Goal: Task Accomplishment & Management: Use online tool/utility

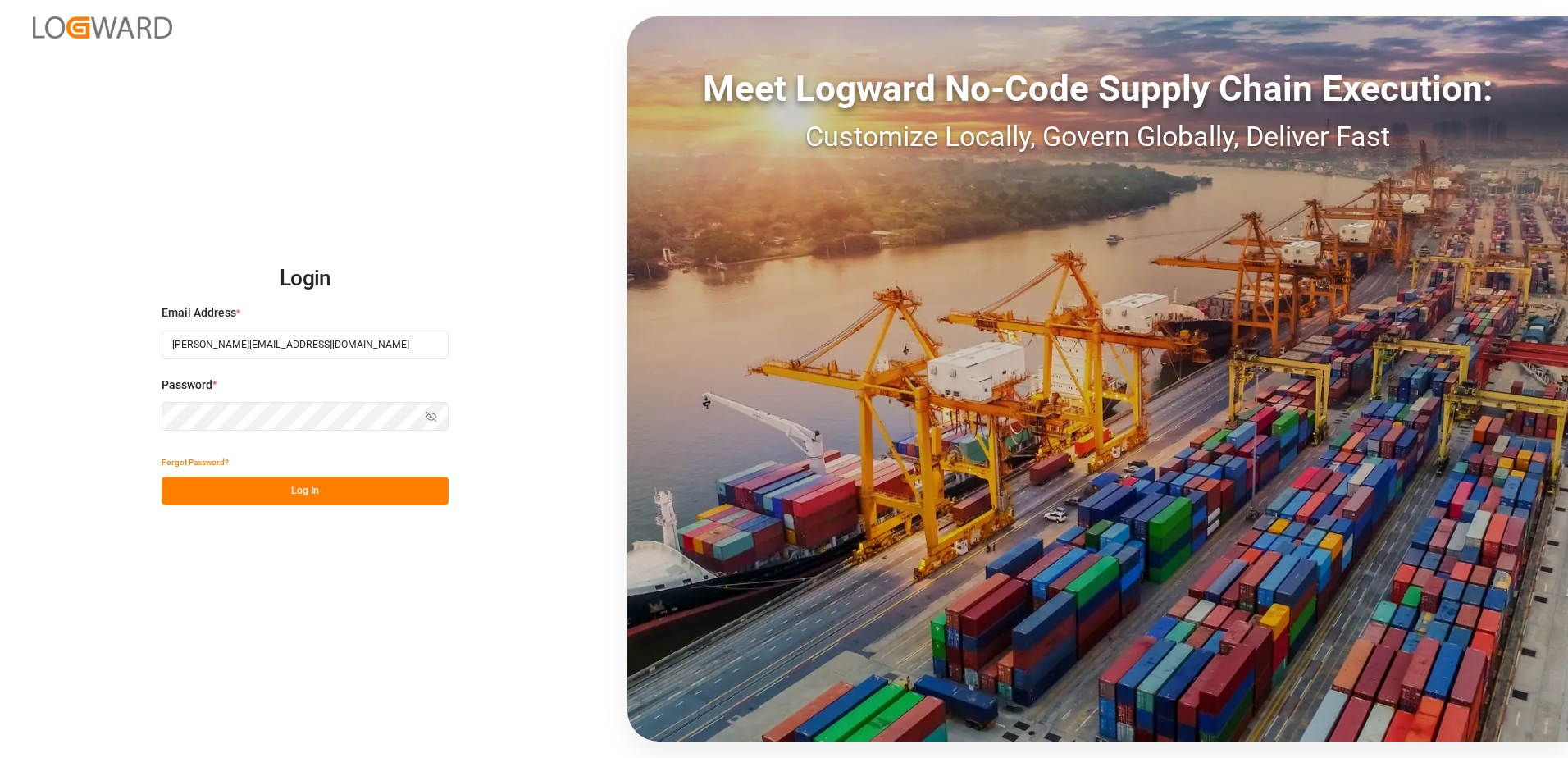
type input "[PERSON_NAME][EMAIL_ADDRESS][DOMAIN_NAME]"
click at [296, 484] on button "Log In" at bounding box center [305, 490] width 287 height 29
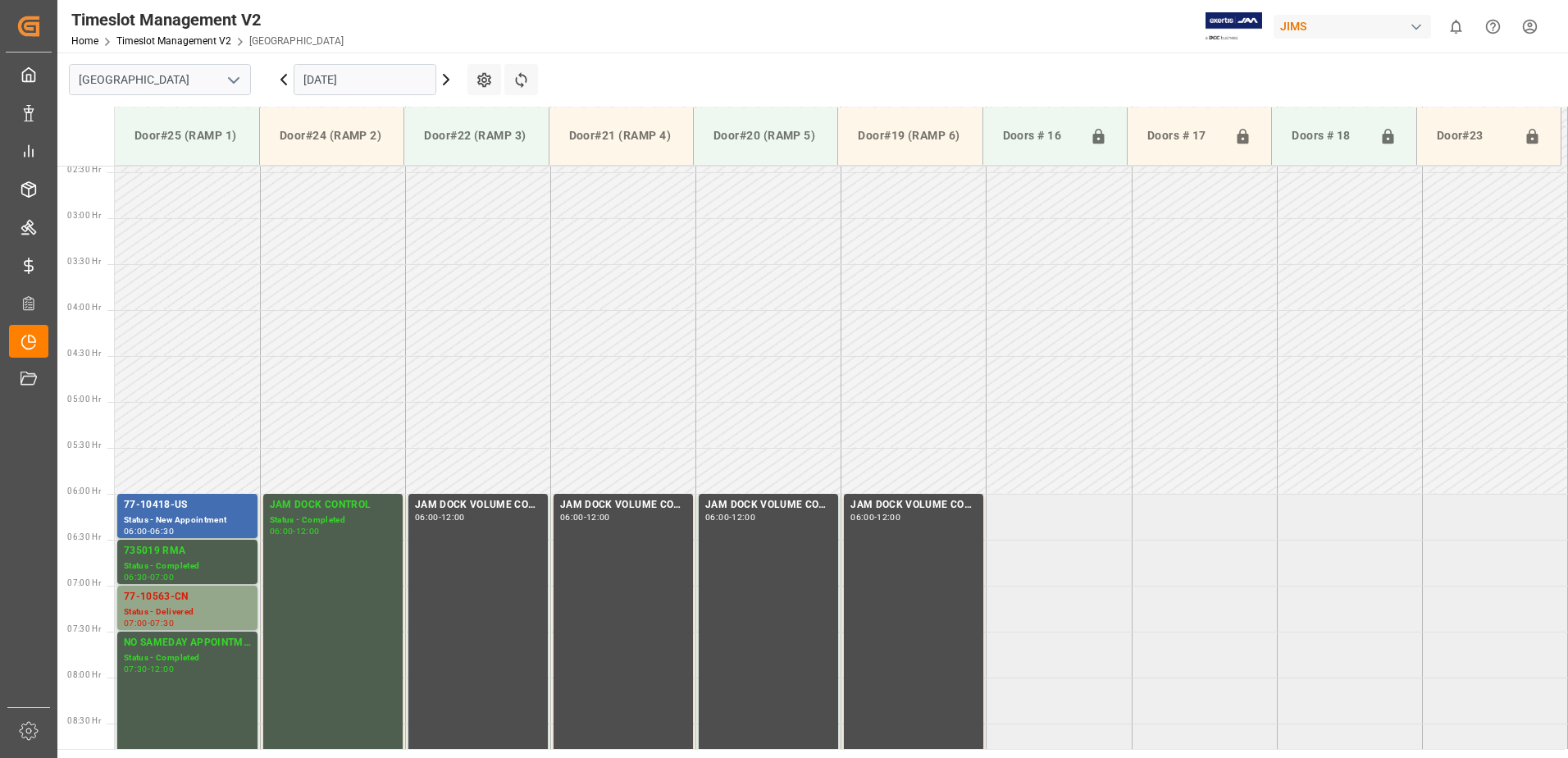
scroll to position [262, 0]
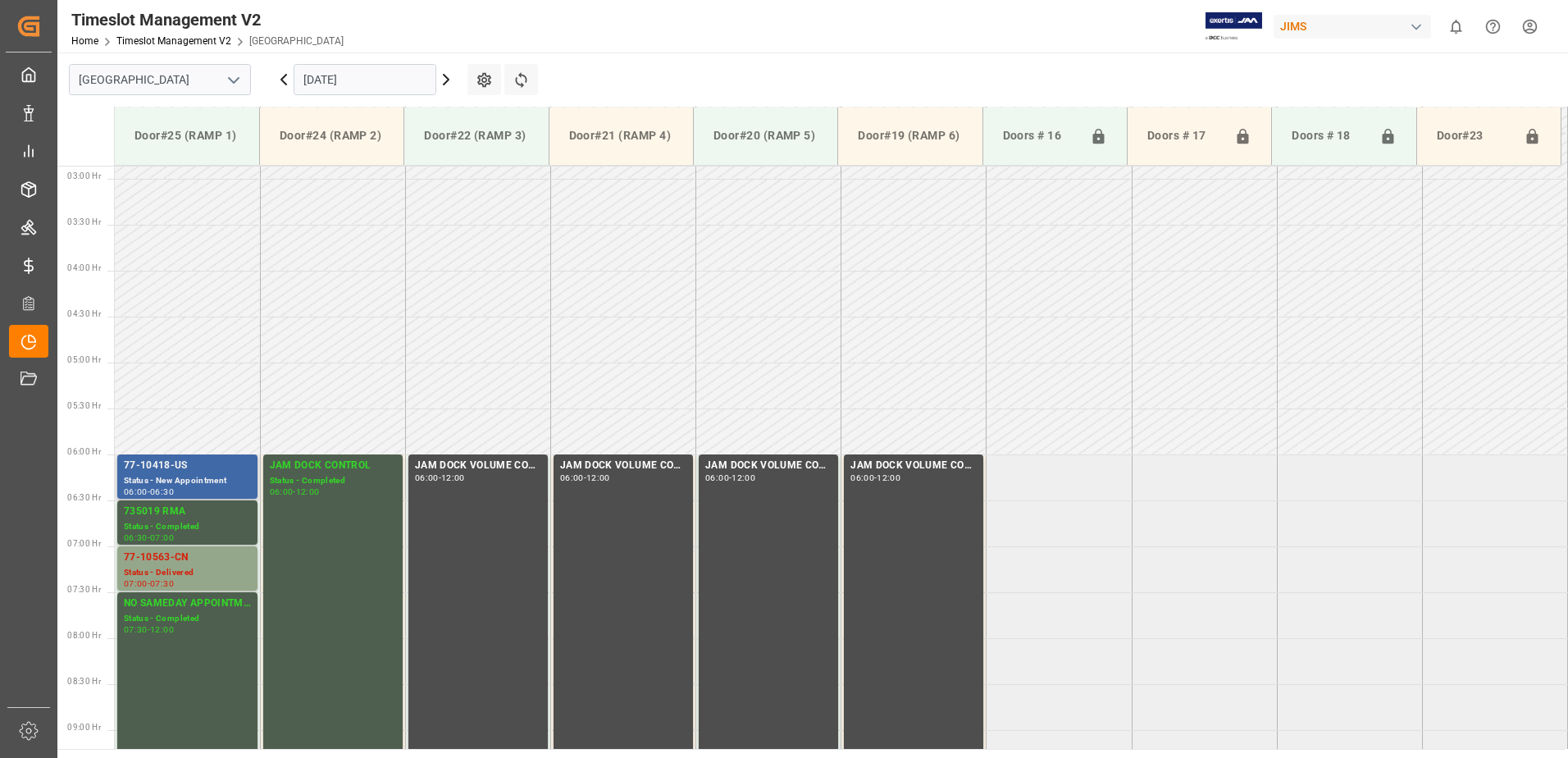
click at [241, 468] on div "77-10418-US" at bounding box center [187, 465] width 127 height 16
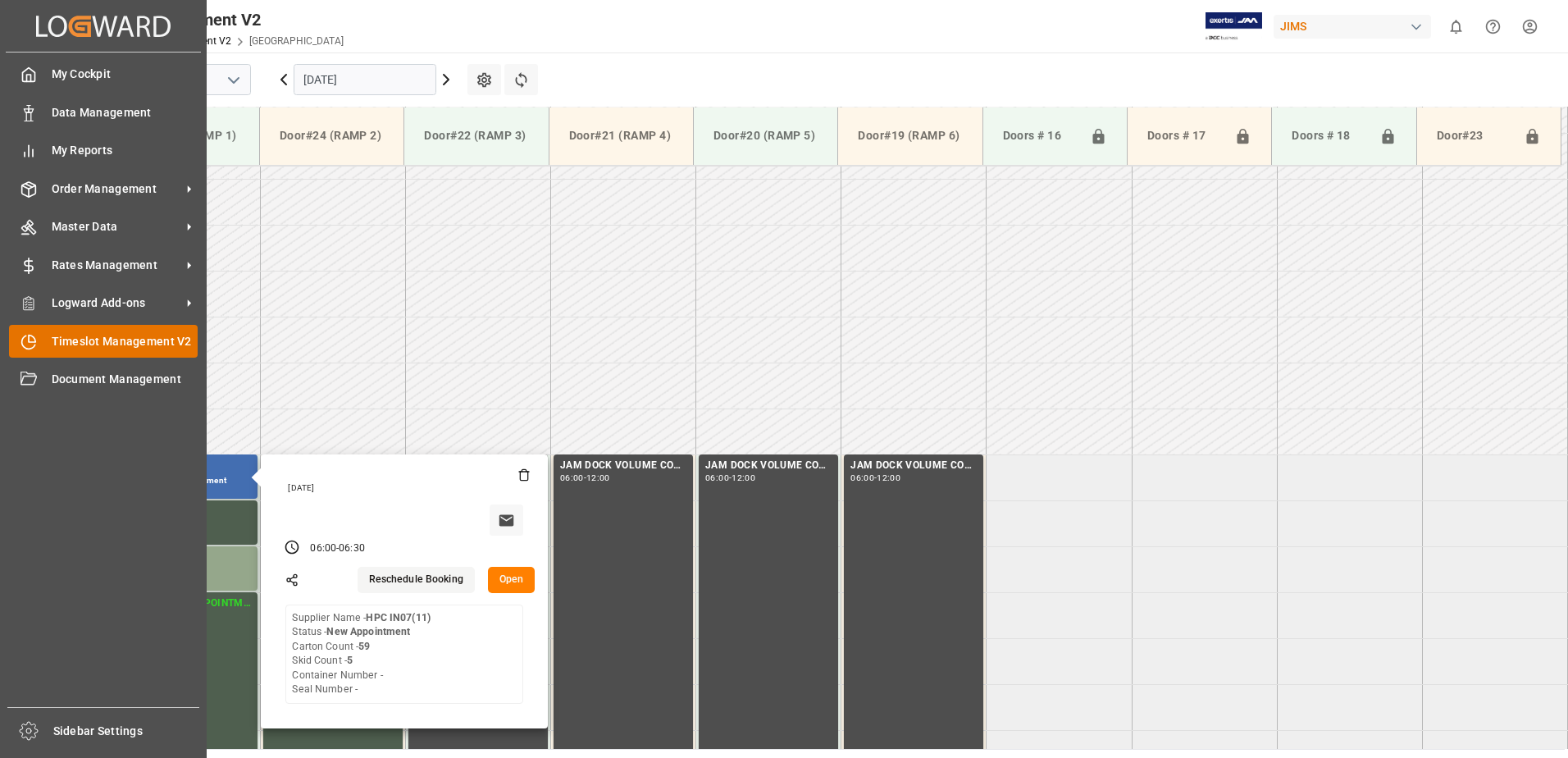
click at [118, 345] on span "Timeslot Management V2" at bounding box center [125, 341] width 147 height 17
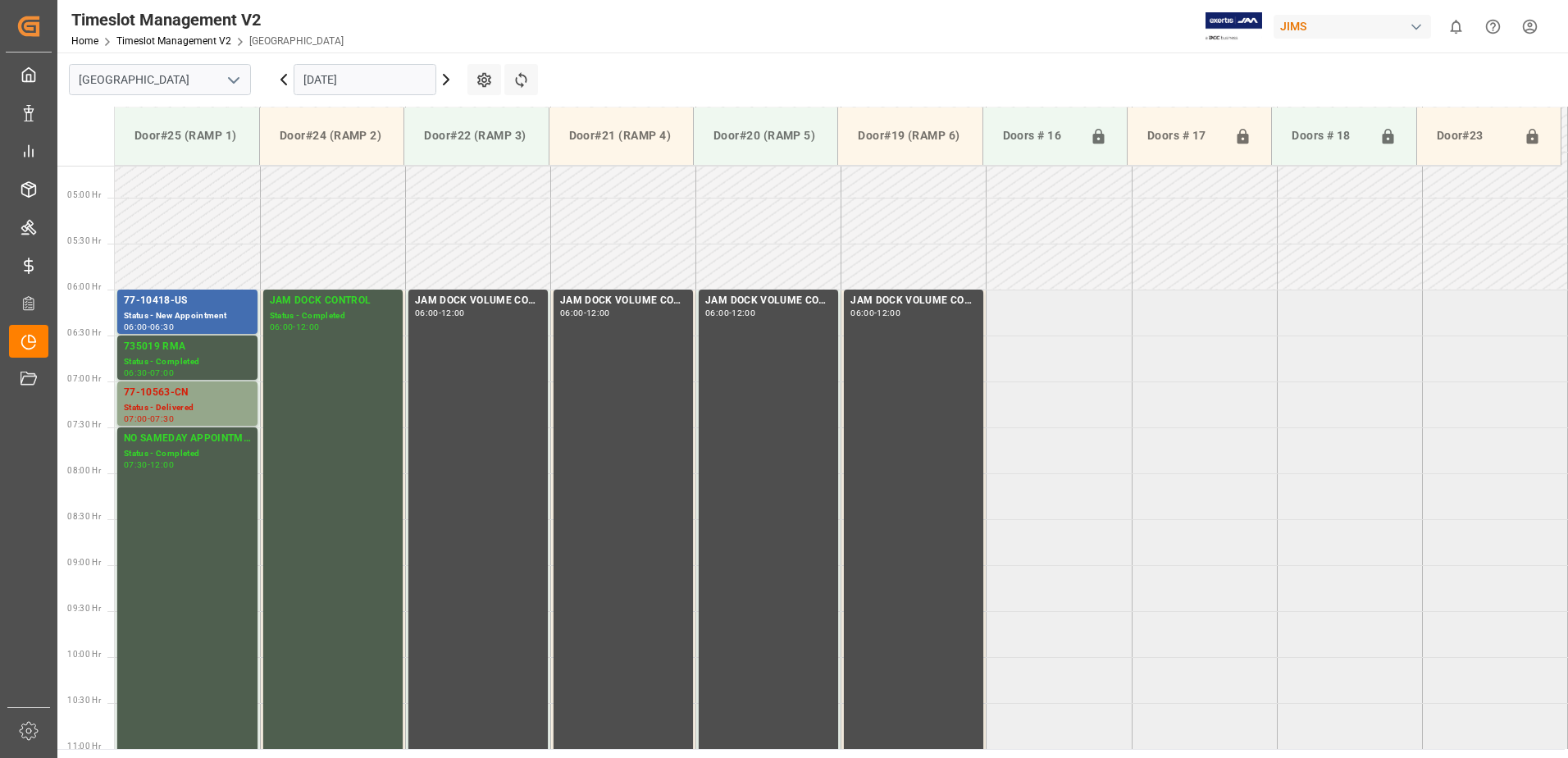
scroll to position [427, 0]
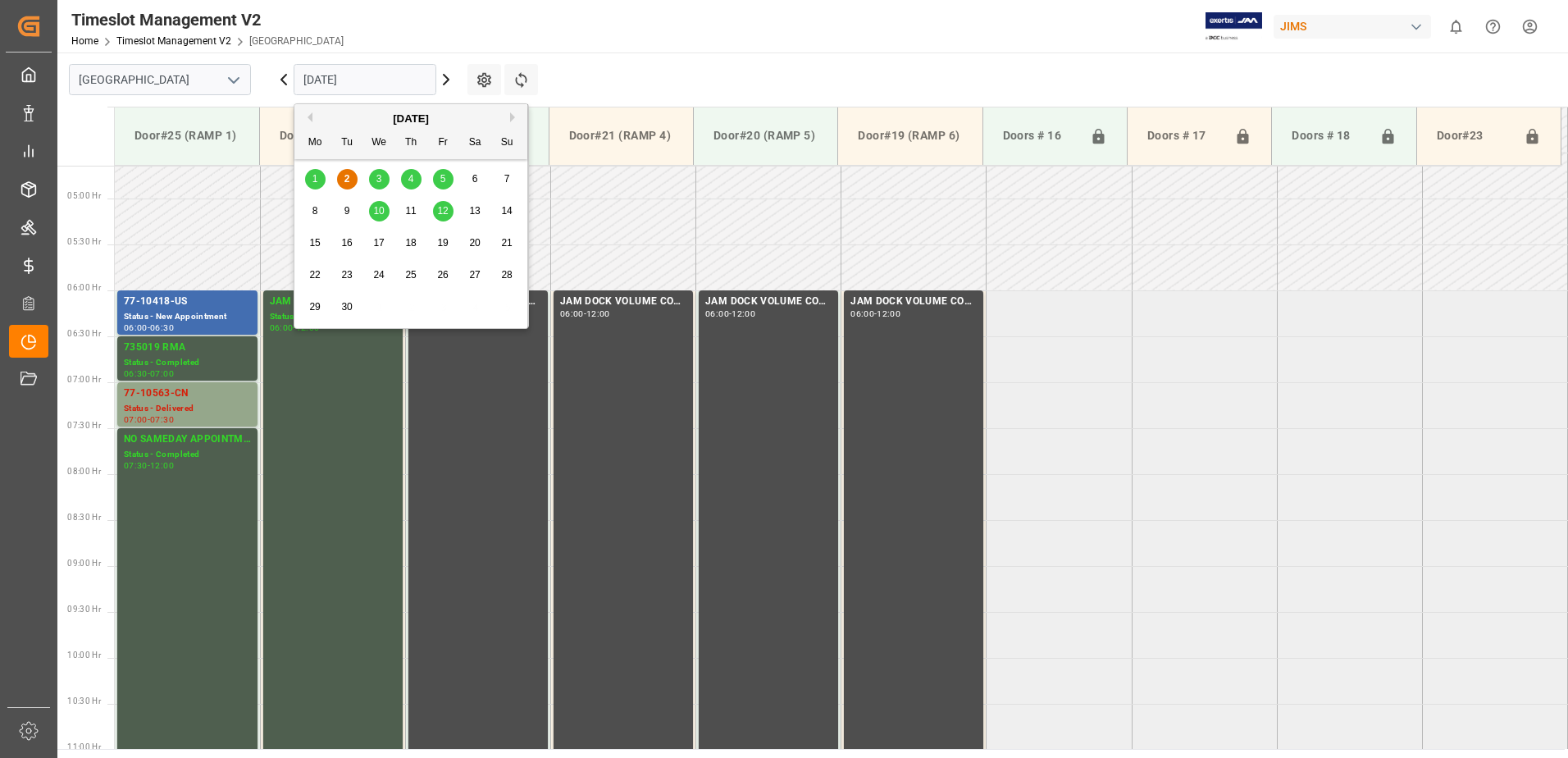
click at [363, 74] on input "[DATE]" at bounding box center [364, 79] width 142 height 31
click at [379, 173] on span "3" at bounding box center [379, 178] width 5 height 12
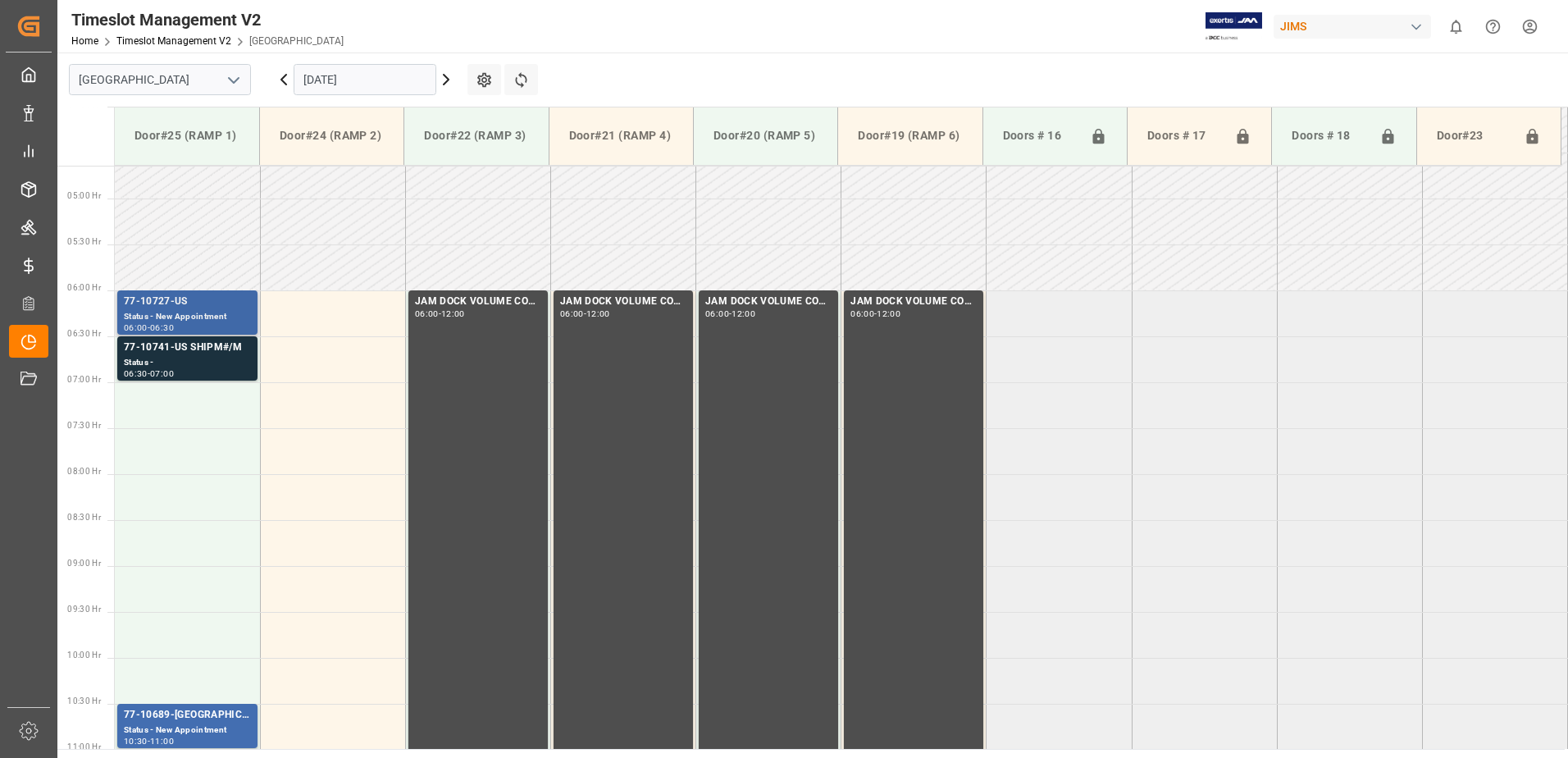
click at [194, 308] on div "77-10727-US" at bounding box center [187, 302] width 127 height 16
click at [198, 358] on div "Status -" at bounding box center [187, 363] width 127 height 14
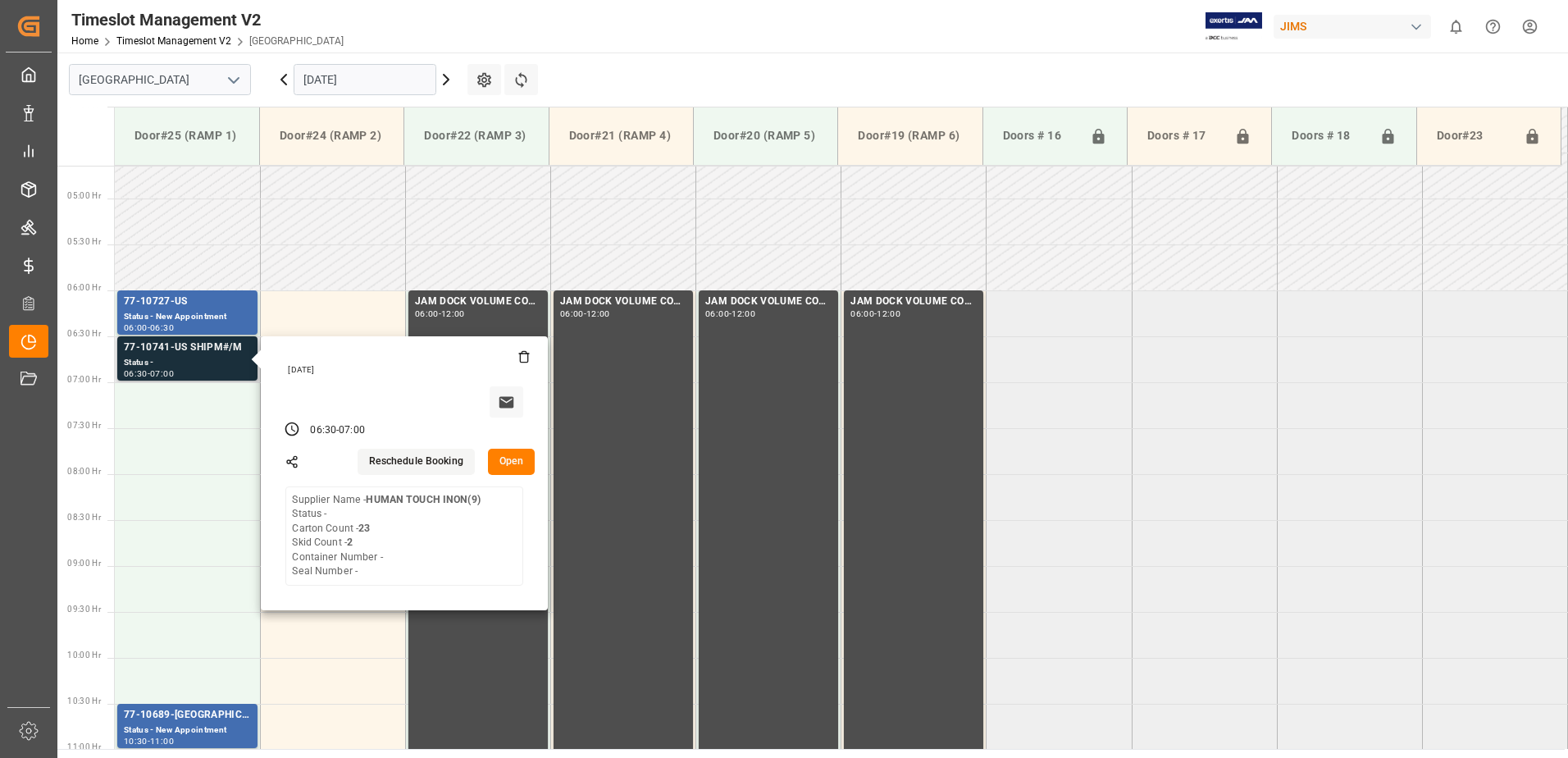
scroll to position [508, 0]
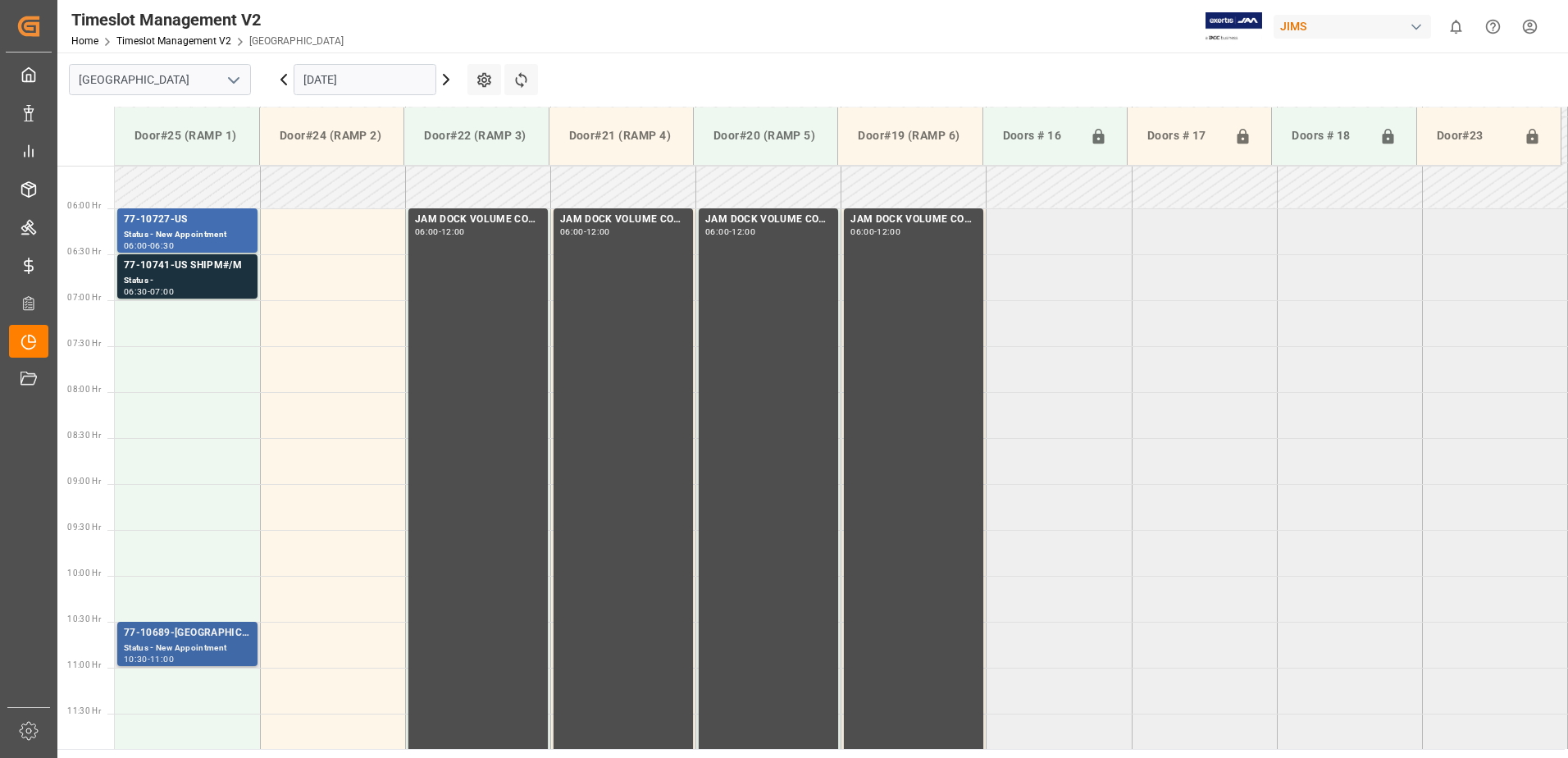
click at [220, 641] on div "77-10689-[GEOGRAPHIC_DATA]" at bounding box center [187, 633] width 127 height 16
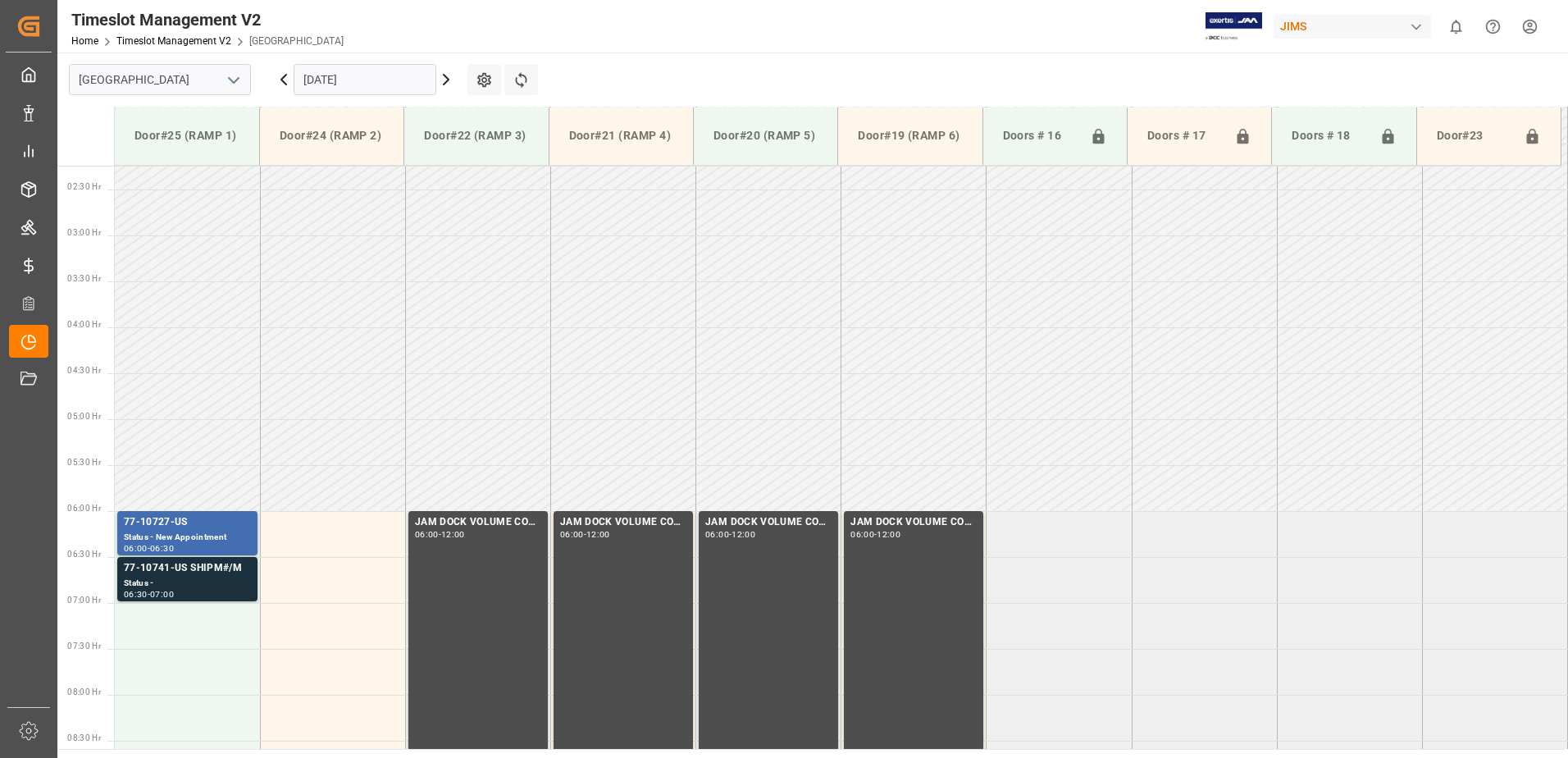
scroll to position [181, 0]
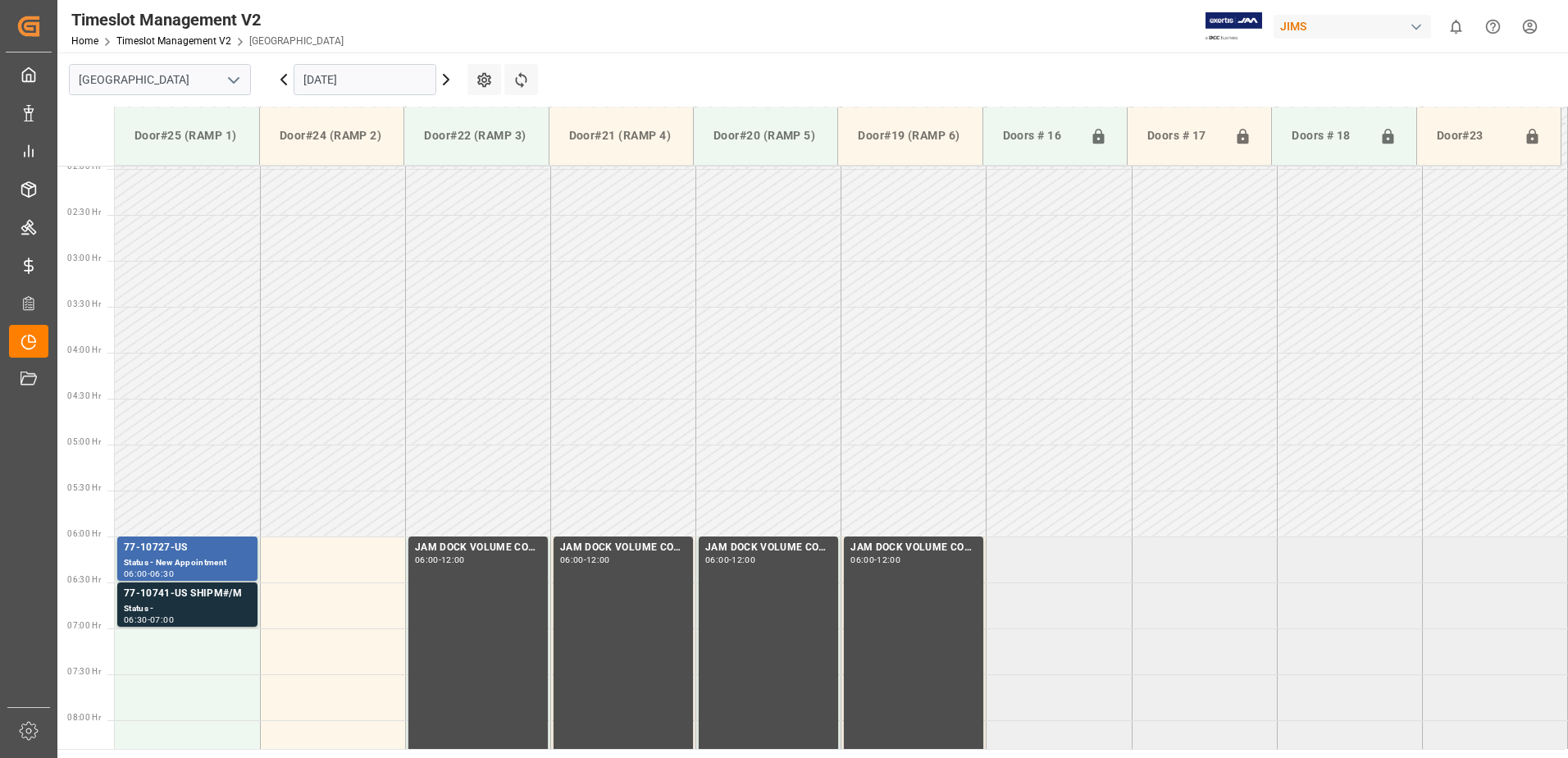
click at [378, 83] on input "[DATE]" at bounding box center [364, 79] width 142 height 31
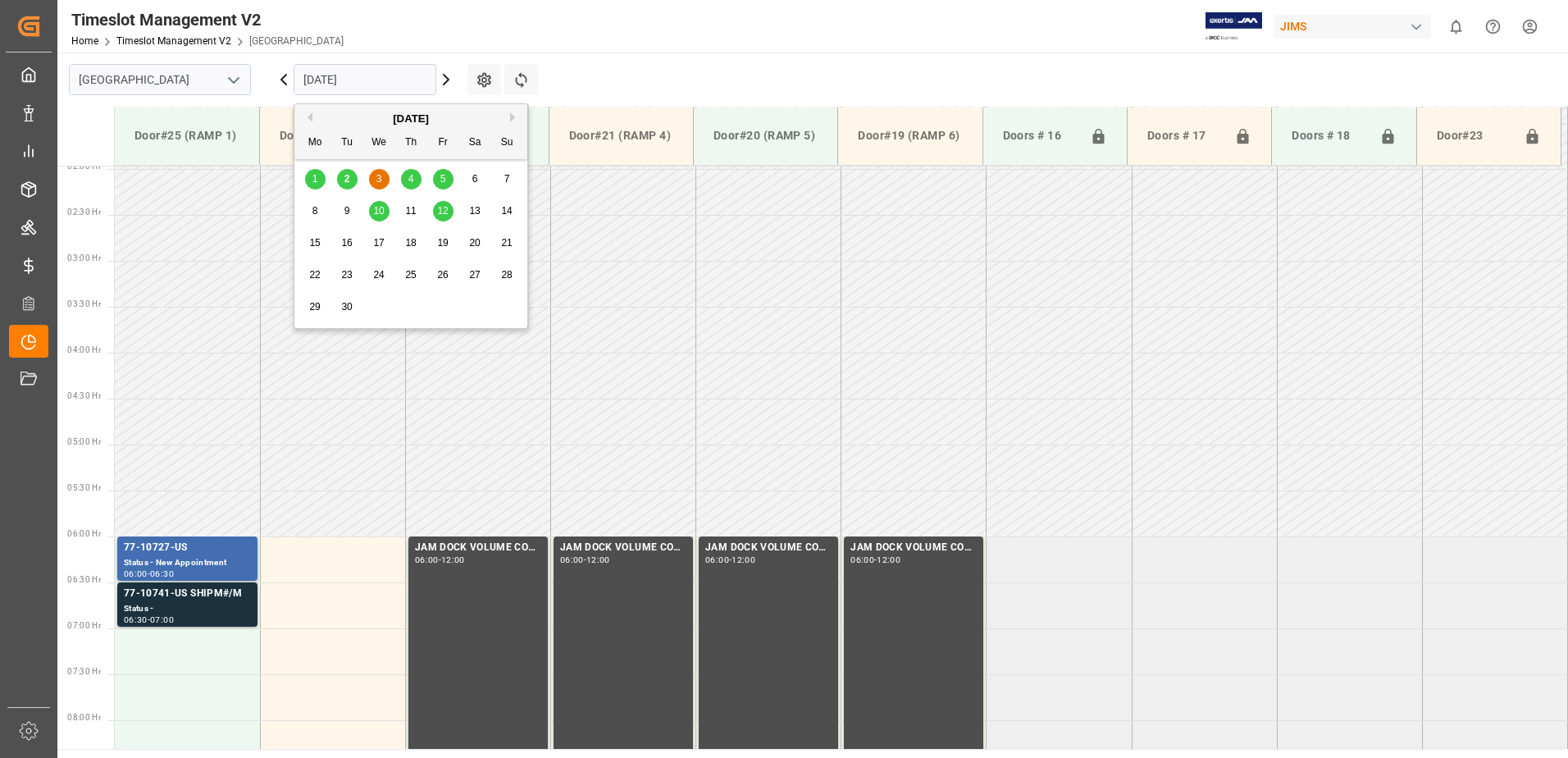
click at [408, 181] on span "4" at bounding box center [411, 178] width 5 height 12
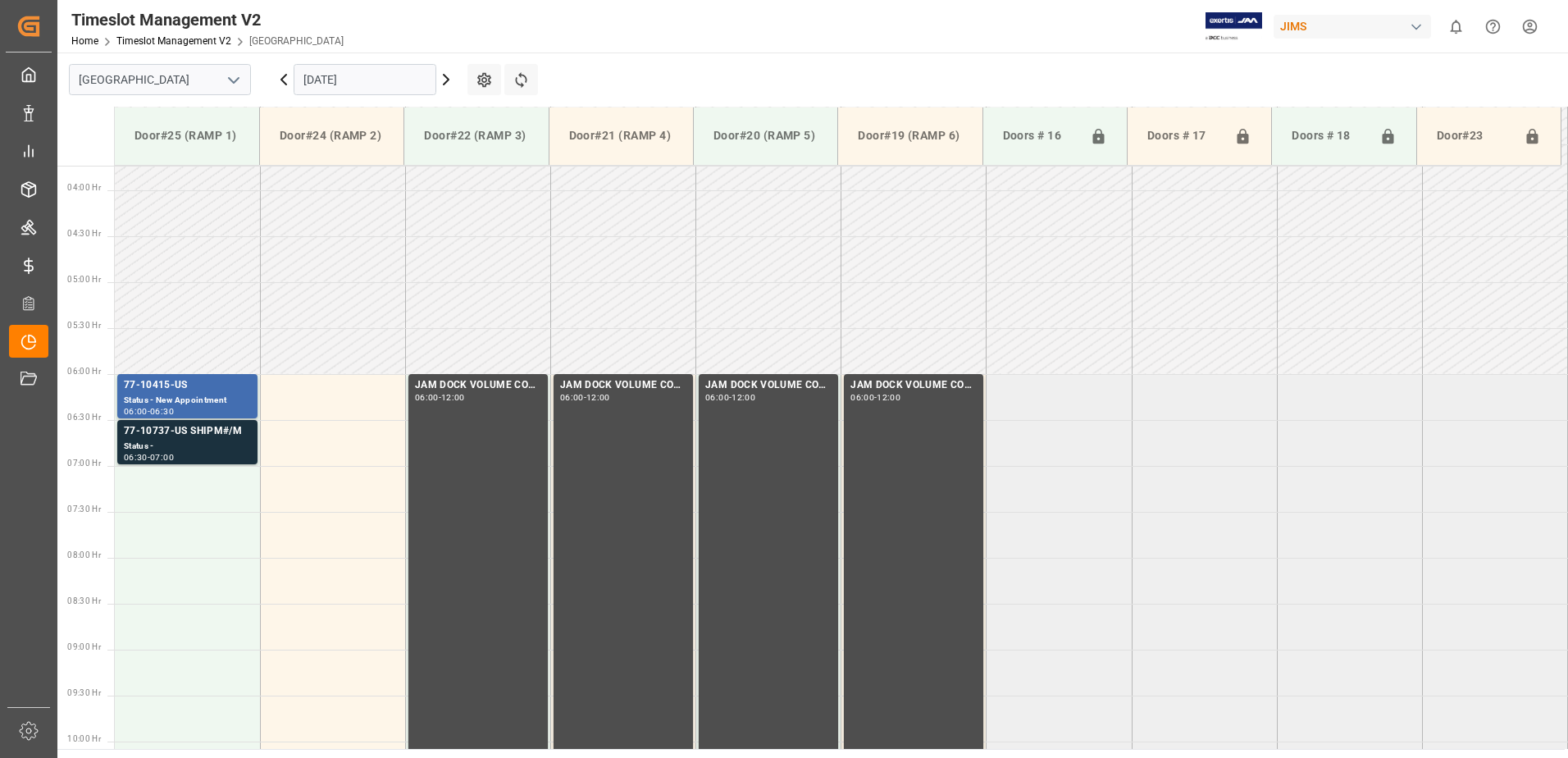
scroll to position [262, 0]
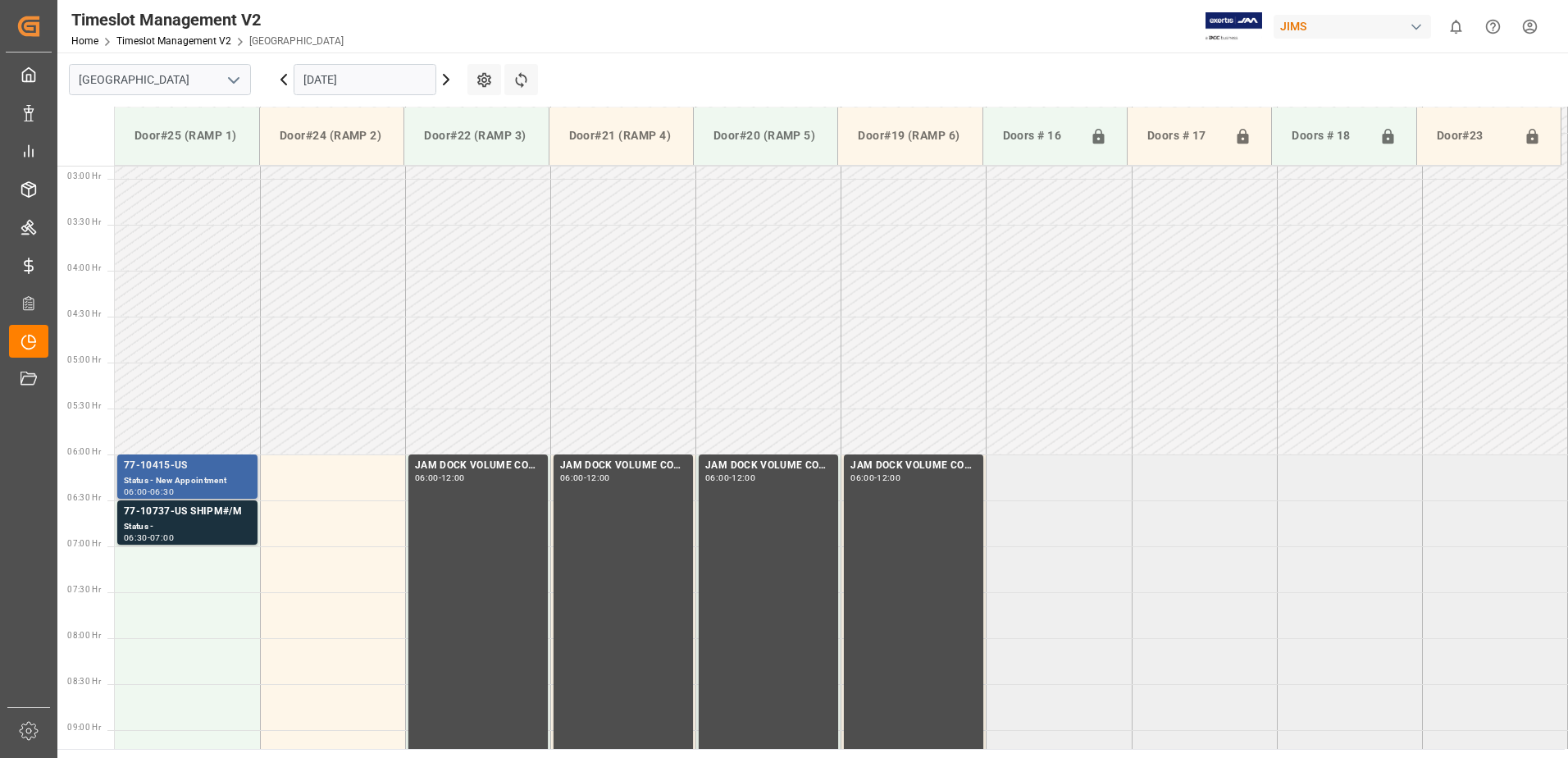
click at [218, 468] on div "77-10415-US" at bounding box center [187, 465] width 127 height 16
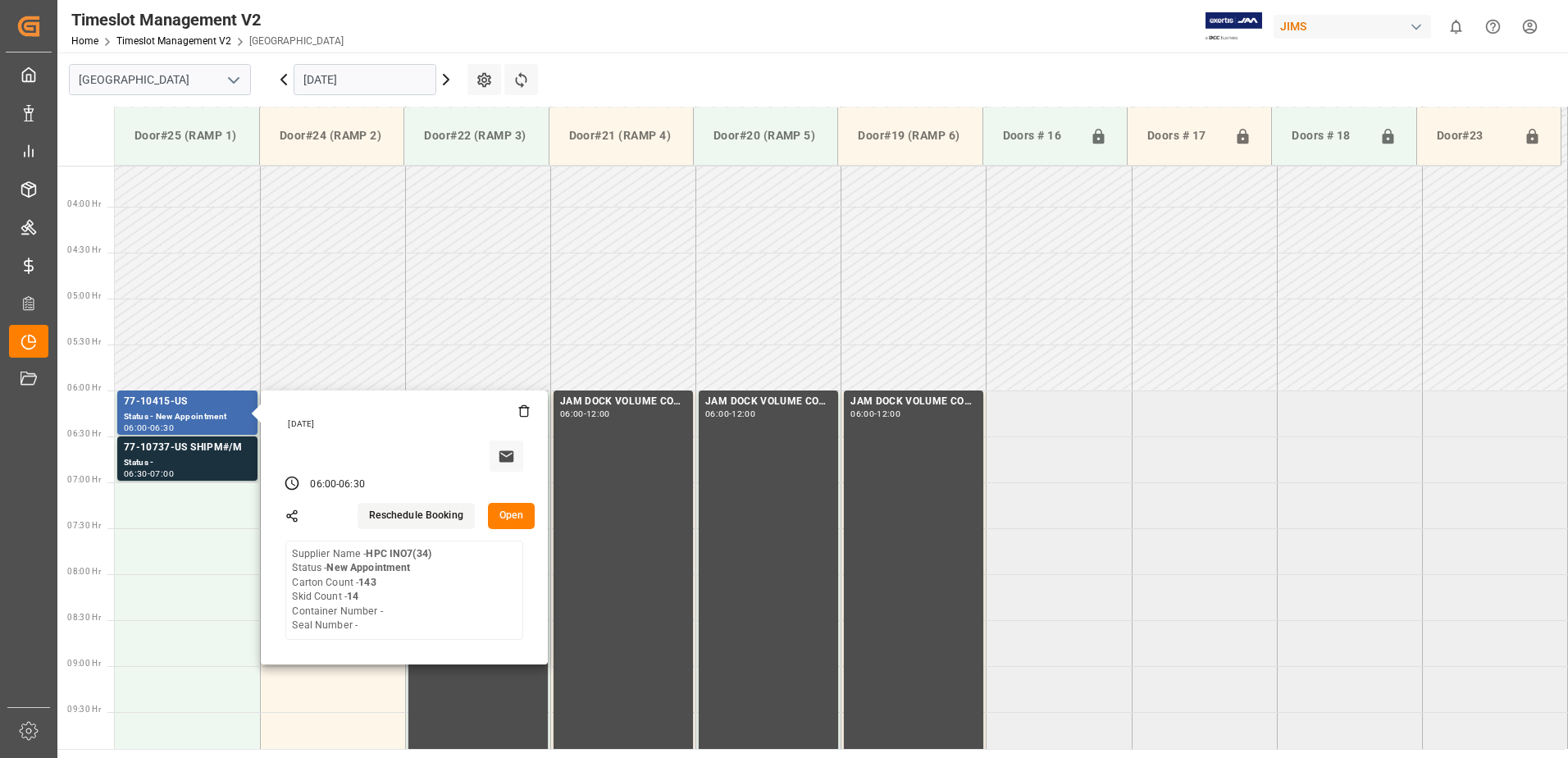
scroll to position [328, 0]
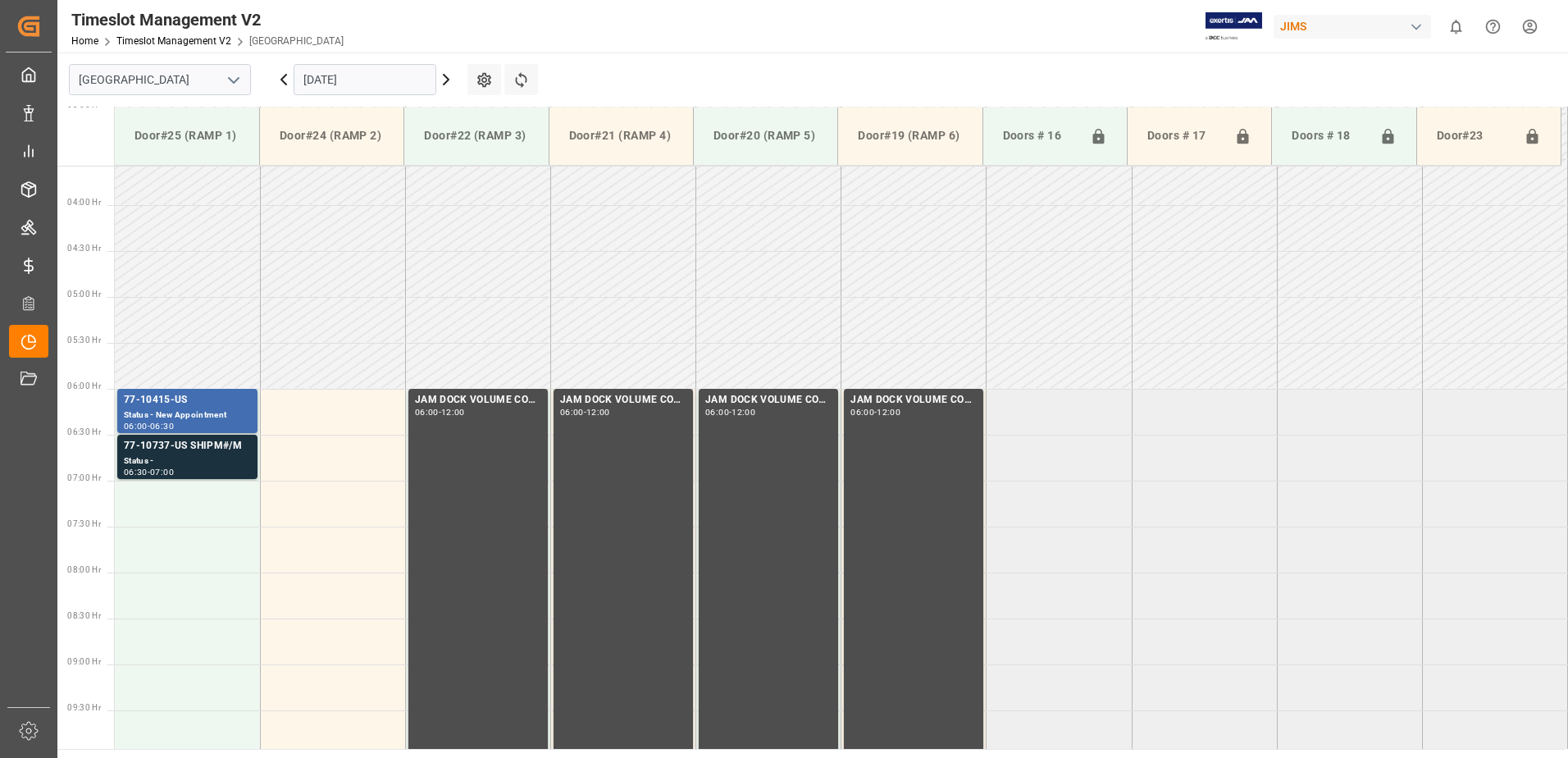
click at [209, 457] on div "Status -" at bounding box center [187, 462] width 127 height 14
click at [230, 401] on div "77-10415-US" at bounding box center [187, 400] width 127 height 16
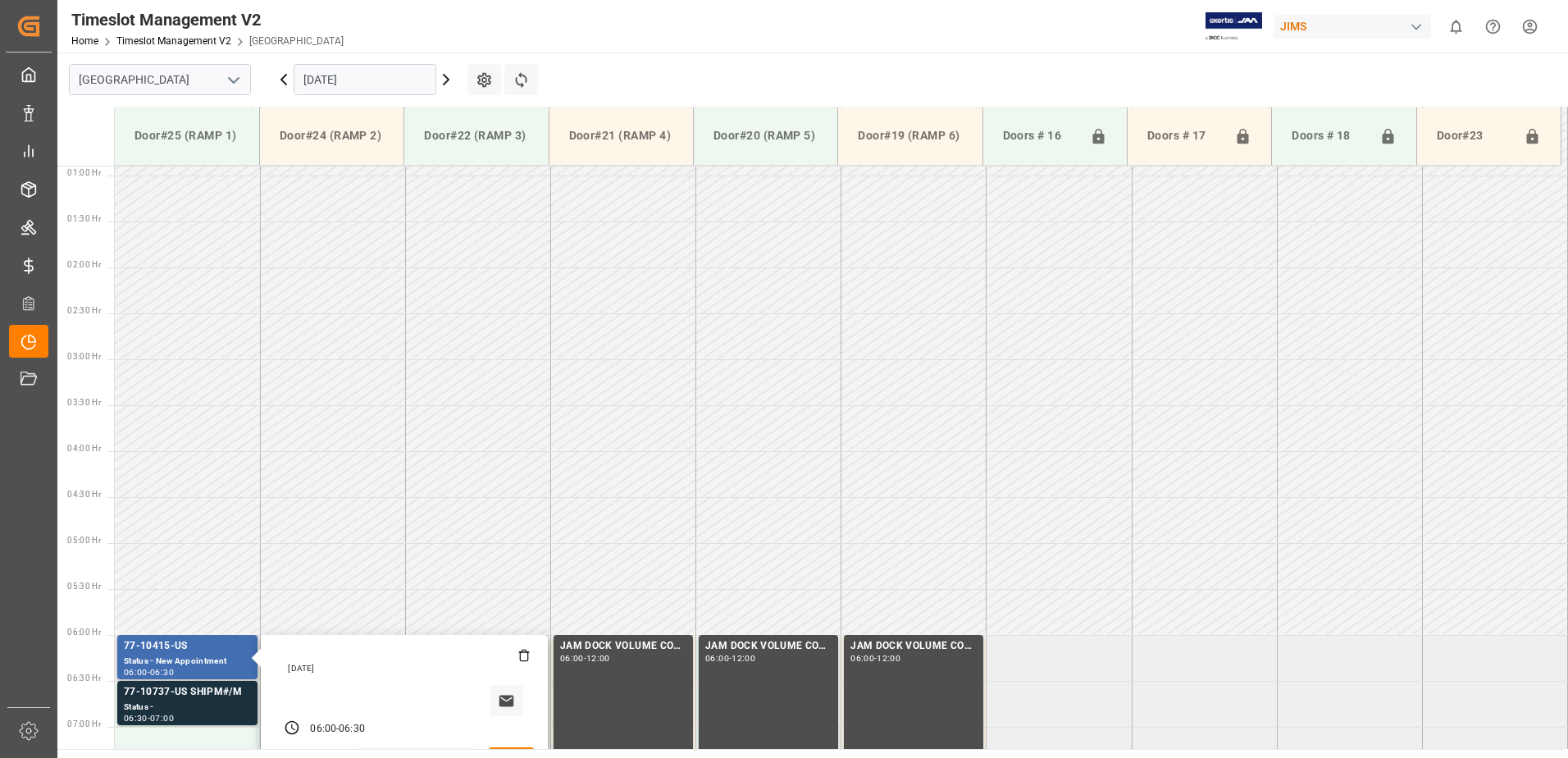
scroll to position [0, 0]
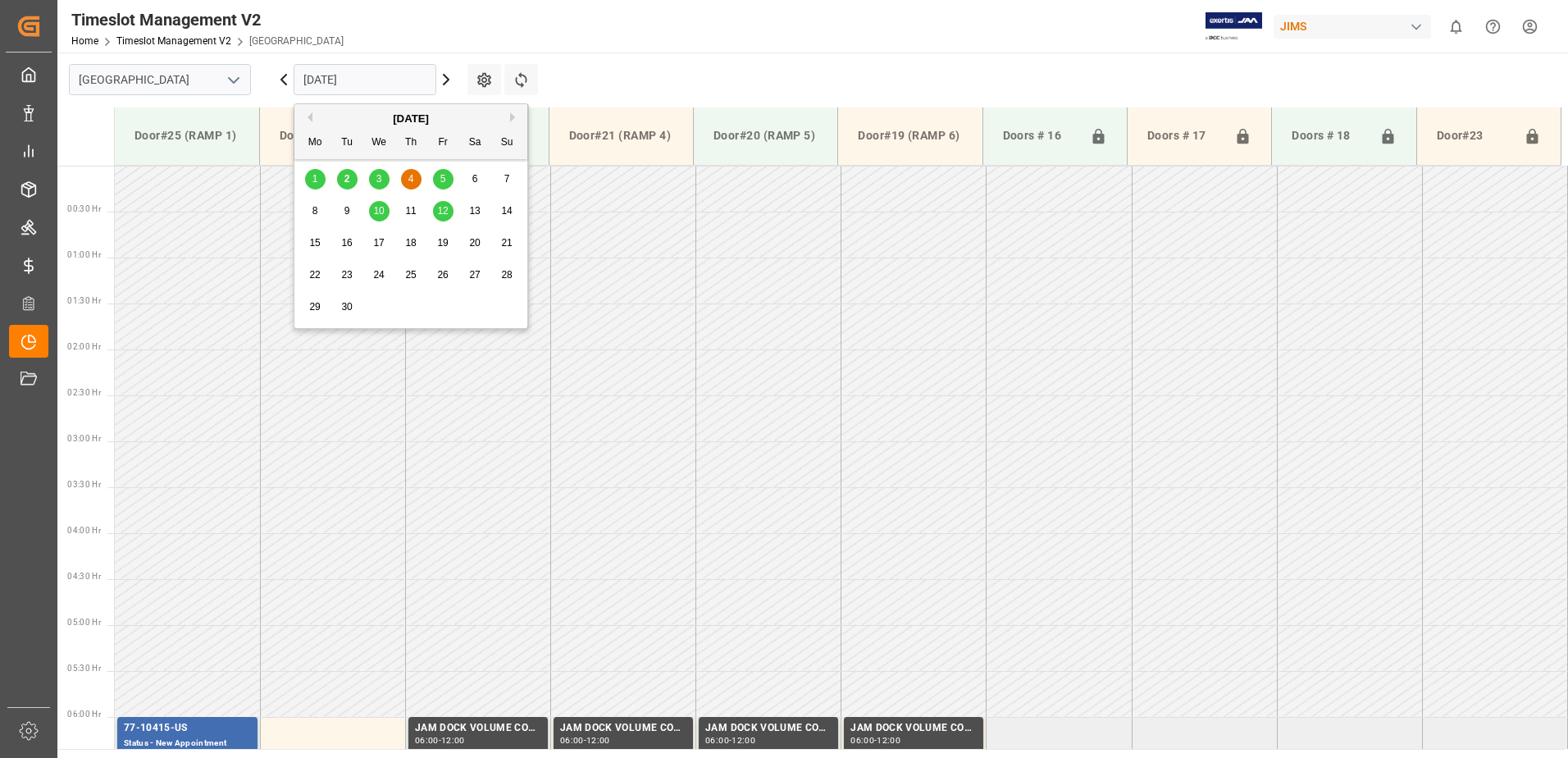
click at [379, 74] on input "[DATE]" at bounding box center [364, 79] width 142 height 31
click at [445, 174] on span "5" at bounding box center [443, 178] width 5 height 12
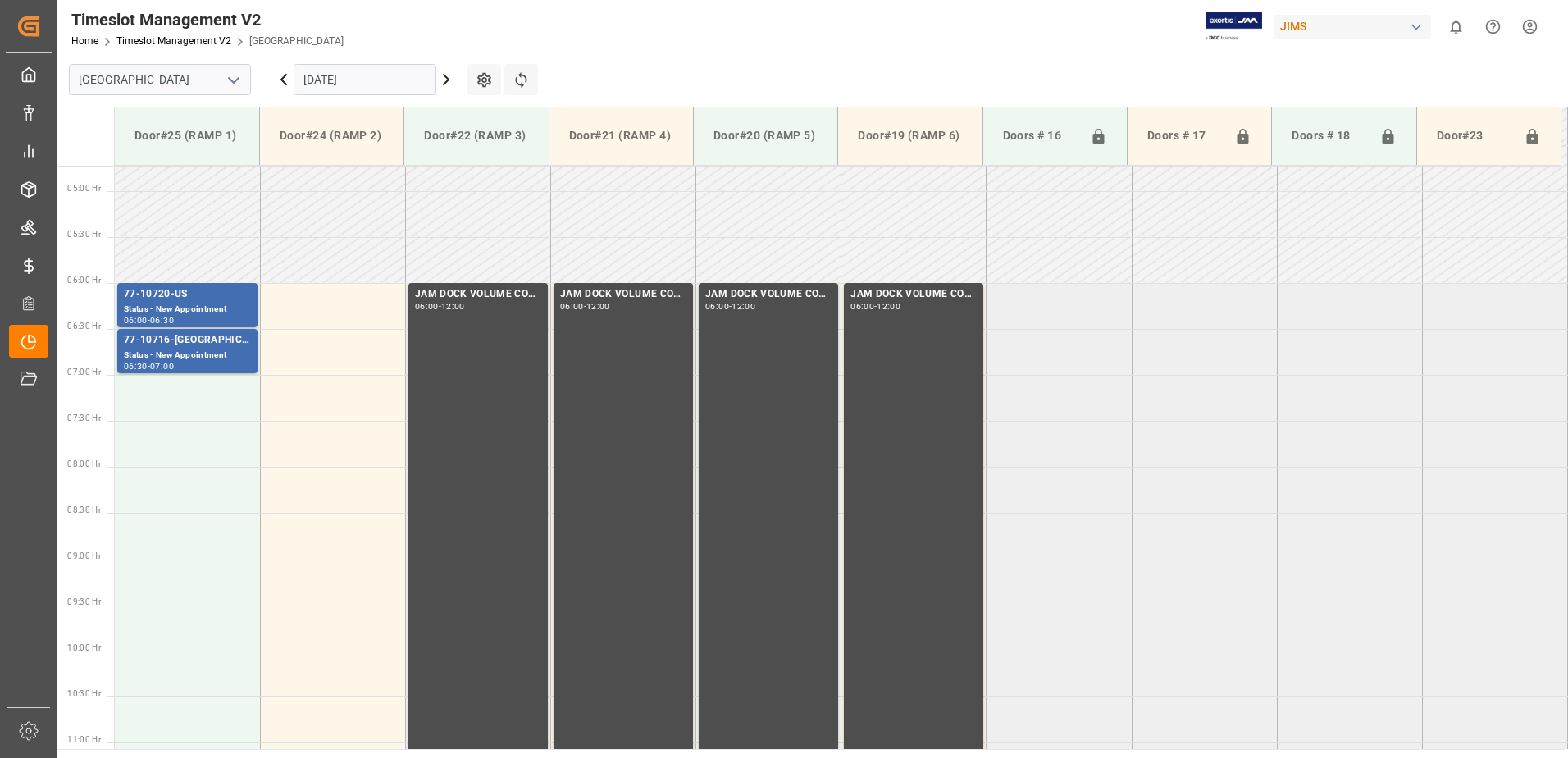
scroll to position [427, 0]
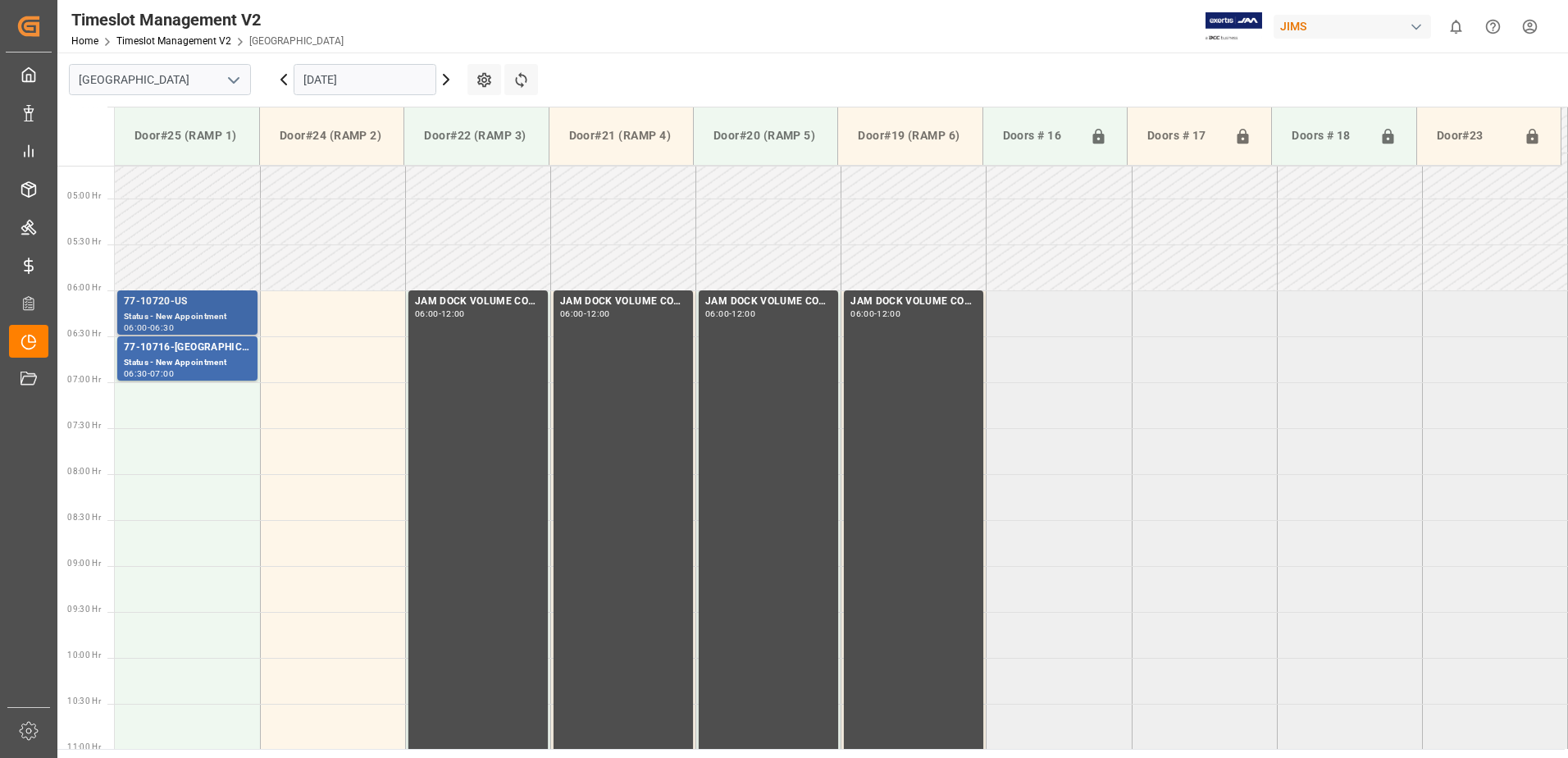
click at [221, 313] on div "Status - New Appointment" at bounding box center [187, 317] width 127 height 14
click at [225, 363] on div "Status - New Appointment" at bounding box center [187, 363] width 127 height 14
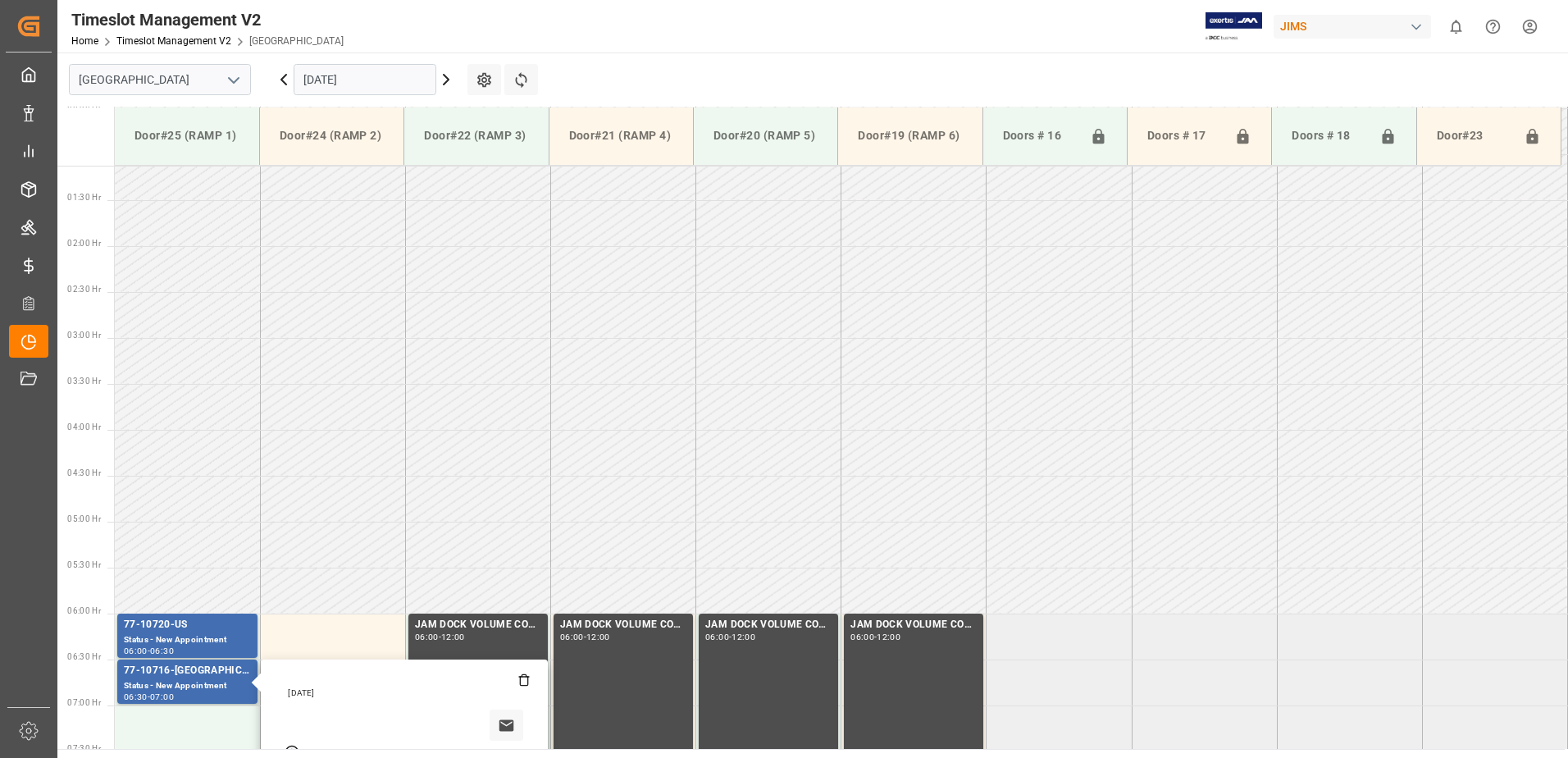
scroll to position [0, 0]
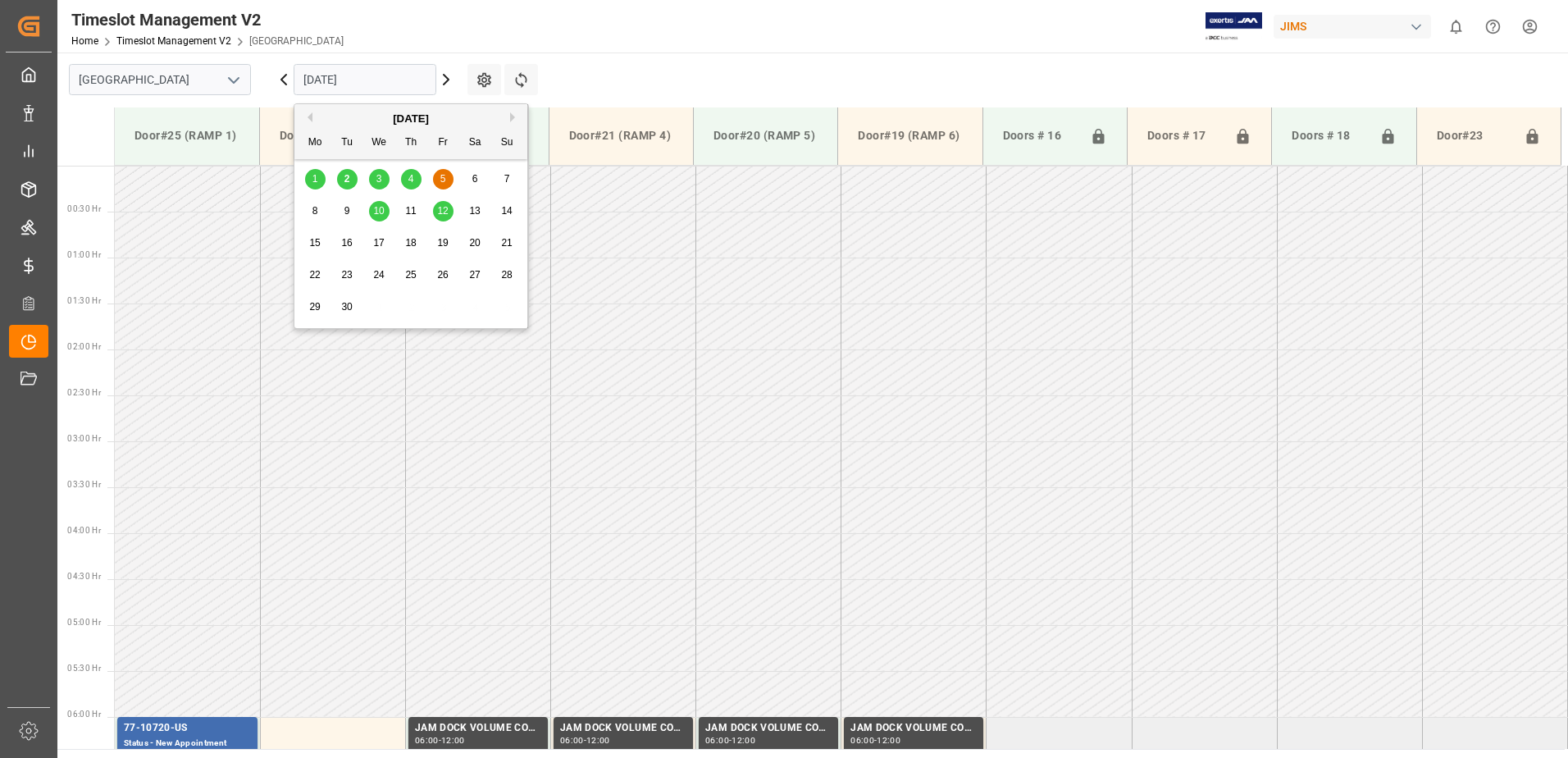
click at [390, 80] on input "[DATE]" at bounding box center [364, 79] width 142 height 31
click at [378, 209] on span "10" at bounding box center [379, 210] width 11 height 12
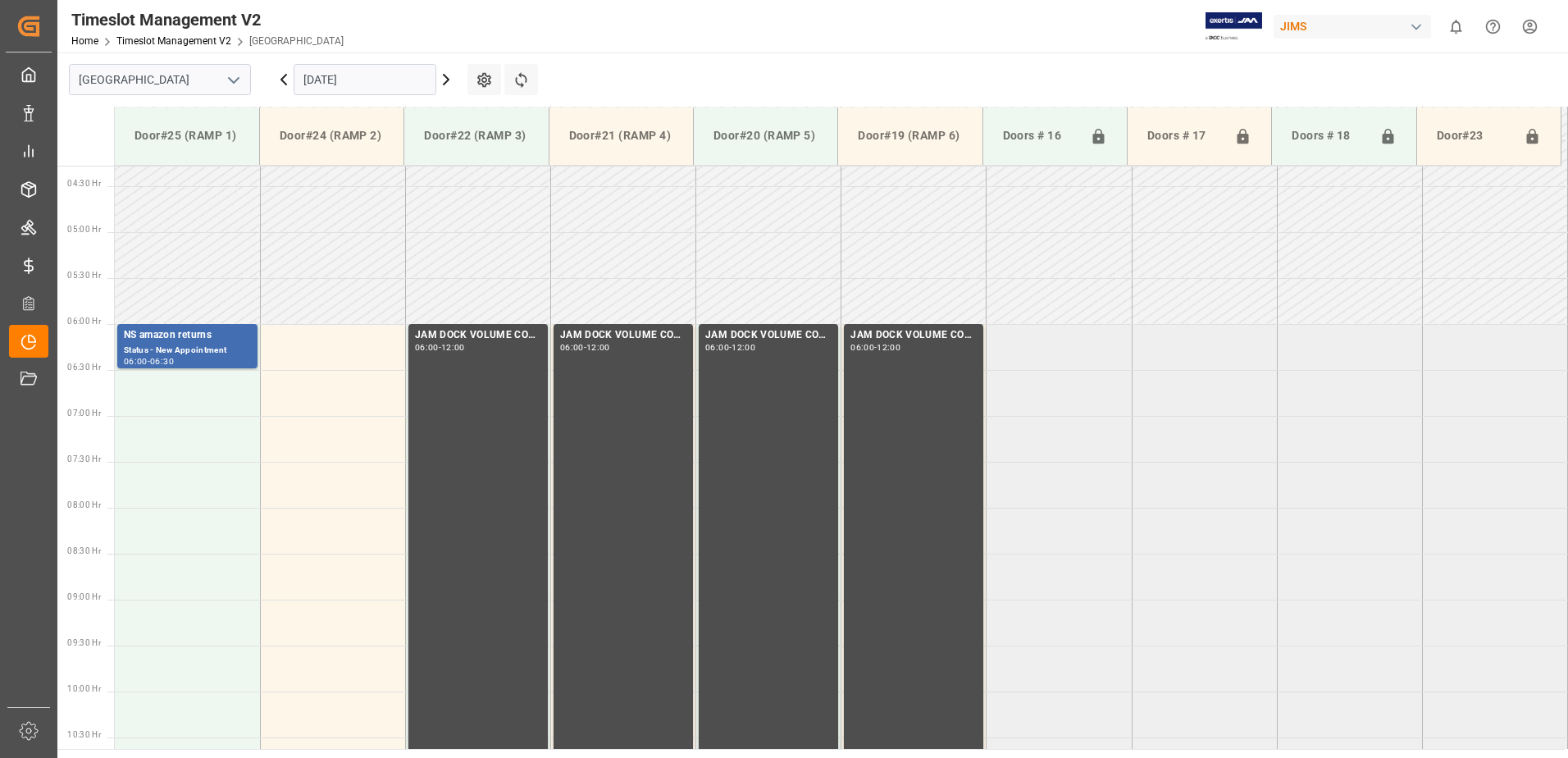
scroll to position [262, 0]
